Goal: Task Accomplishment & Management: Use online tool/utility

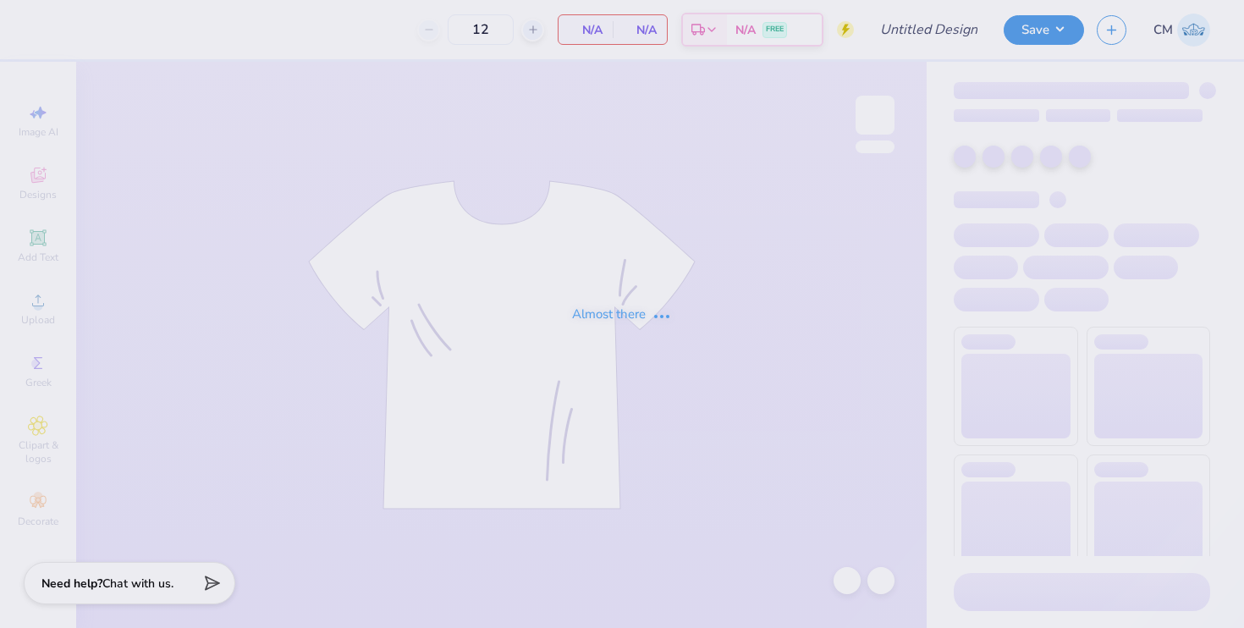
type input "Delta Sigma Pi : [PERSON_NAME]"
type input "75"
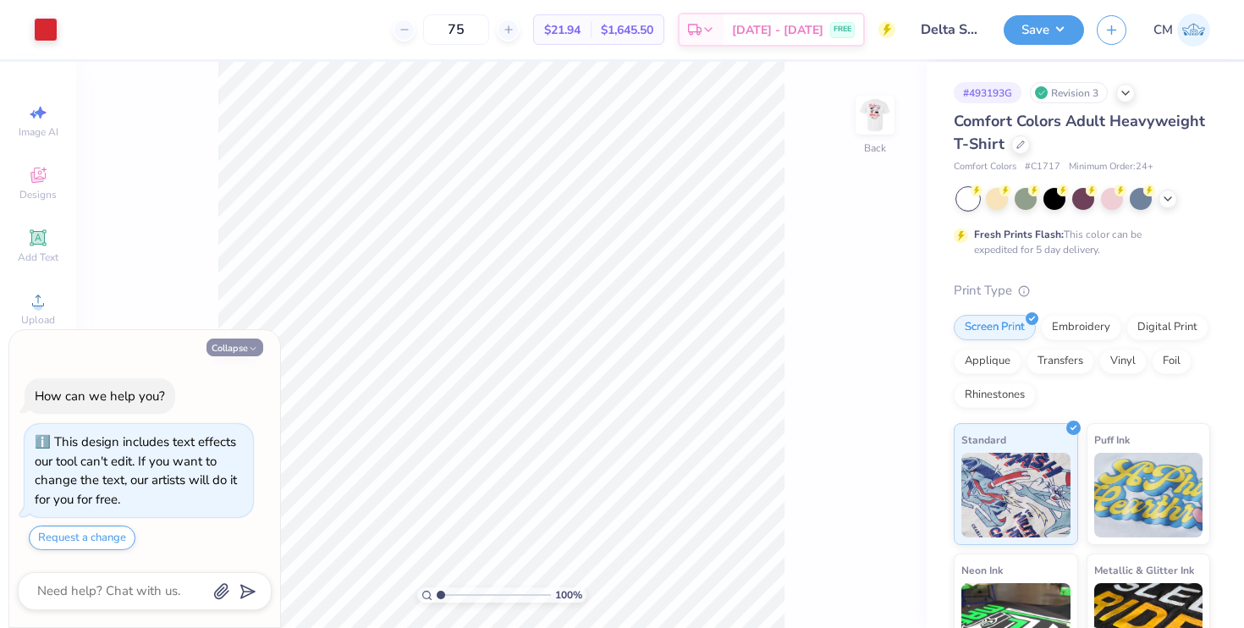
click at [219, 349] on button "Collapse" at bounding box center [234, 347] width 57 height 18
type textarea "x"
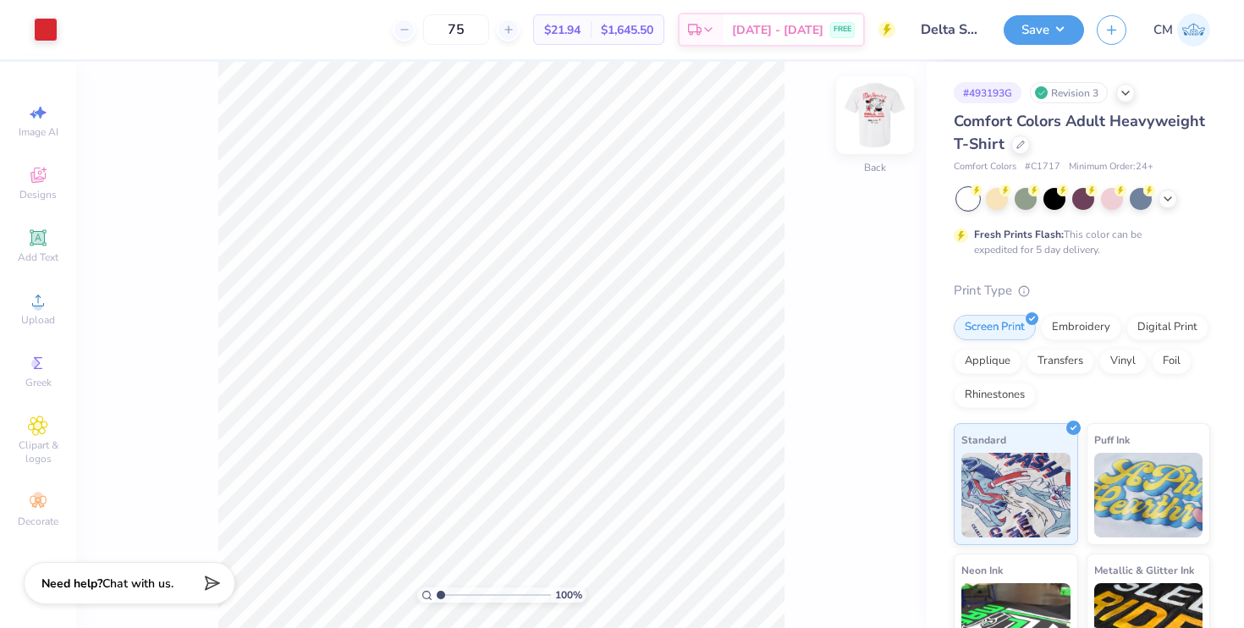
click at [882, 117] on img at bounding box center [875, 115] width 68 height 68
click at [882, 117] on img at bounding box center [875, 115] width 34 height 34
drag, startPoint x: 586, startPoint y: 25, endPoint x: 388, endPoint y: -6, distance: 200.5
click at [388, 0] on html "Art colors 75 $21.94 Per Item $1,645.50 Total Est. Delivery [DATE] - [DATE] FRE…" at bounding box center [622, 314] width 1244 height 628
drag, startPoint x: 1016, startPoint y: 96, endPoint x: 967, endPoint y: 96, distance: 49.1
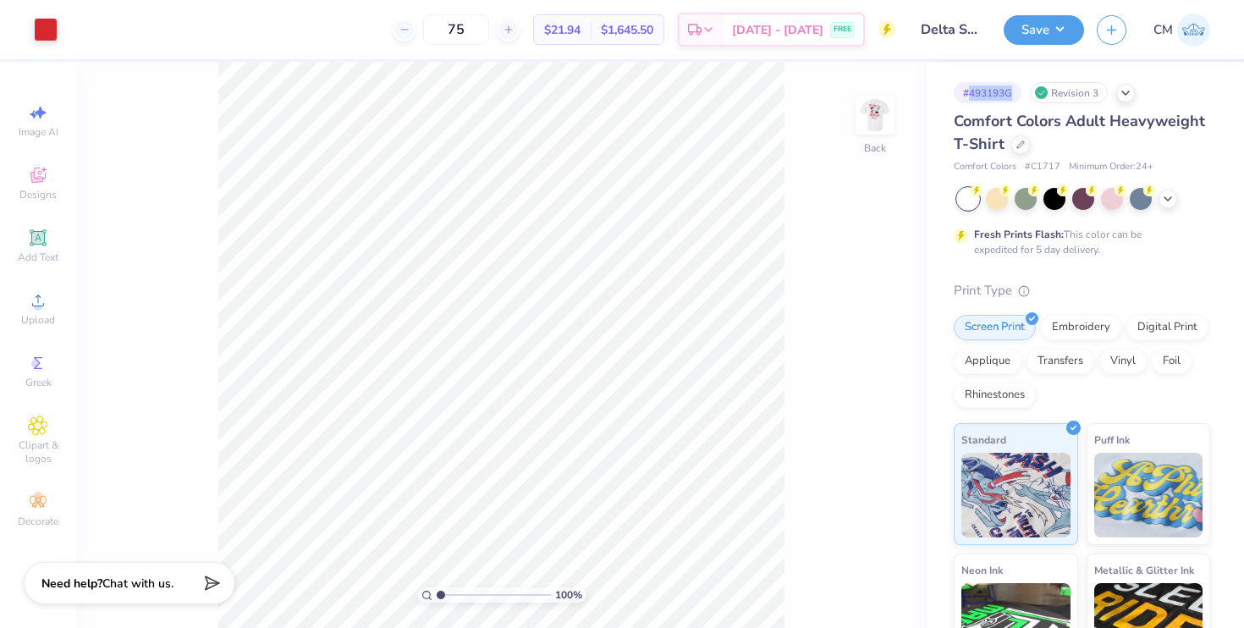
click at [967, 96] on div "# 493193G" at bounding box center [988, 92] width 68 height 21
click at [1013, 92] on div "# 493193G" at bounding box center [988, 92] width 68 height 21
drag, startPoint x: 1013, startPoint y: 92, endPoint x: 956, endPoint y: 91, distance: 56.7
click at [956, 91] on div "# 493193G" at bounding box center [988, 92] width 68 height 21
copy div "# 493193G"
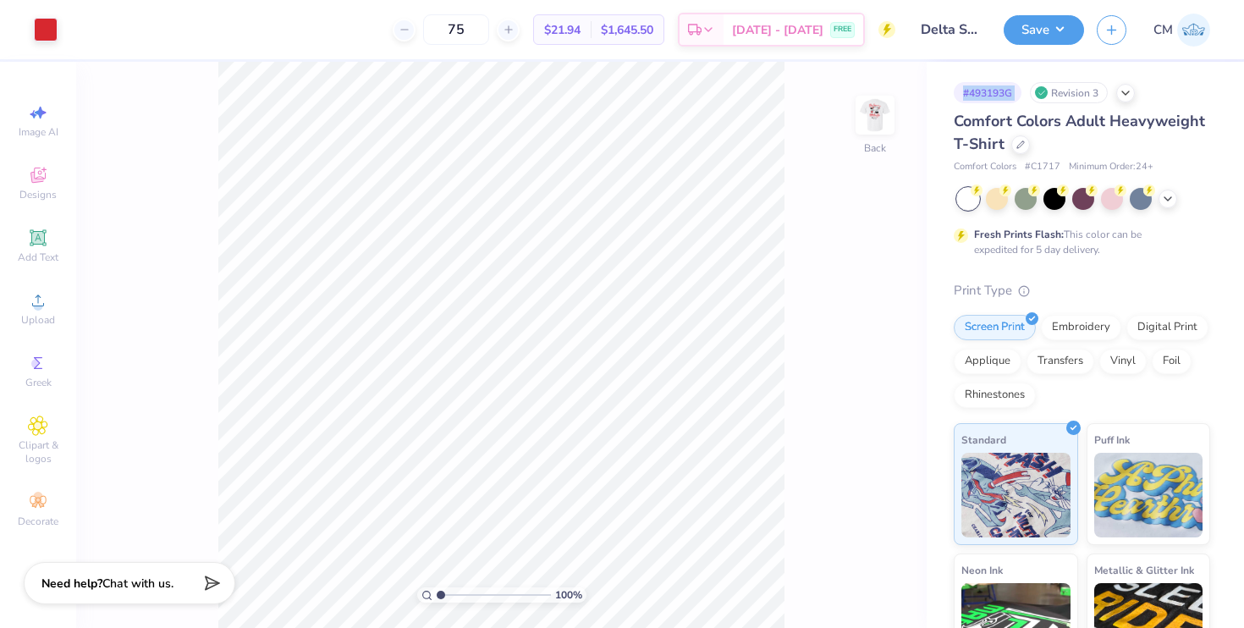
copy div "# 493193G"
